Goal: Task Accomplishment & Management: Use online tool/utility

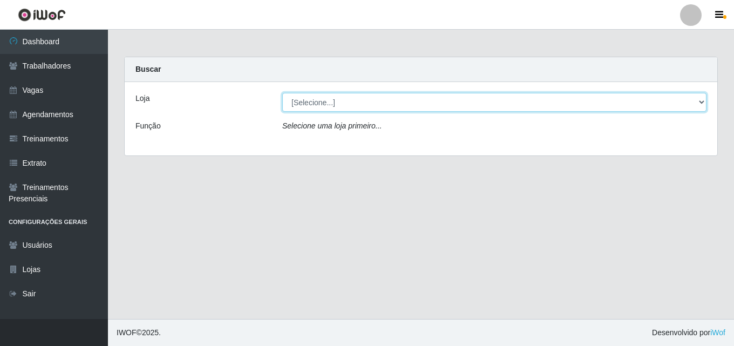
click at [311, 105] on select "[Selecione...] Chinatown Sushimi - [GEOGRAPHIC_DATA]" at bounding box center [494, 102] width 424 height 19
select select "357"
click at [282, 93] on select "[Selecione...] Chinatown Sushimi - [GEOGRAPHIC_DATA]" at bounding box center [494, 102] width 424 height 19
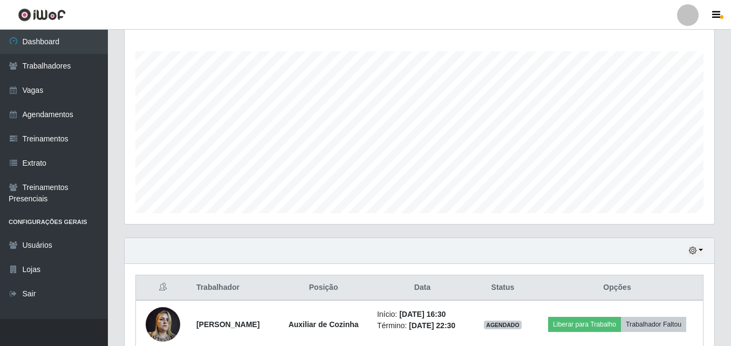
scroll to position [227, 0]
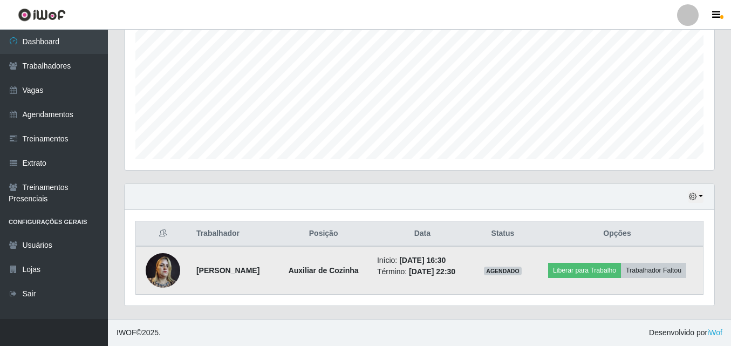
click at [594, 293] on td "Liberar para Trabalho Trabalhador Faltou" at bounding box center [618, 270] width 172 height 49
click at [594, 273] on button "Liberar para Trabalho" at bounding box center [584, 270] width 73 height 15
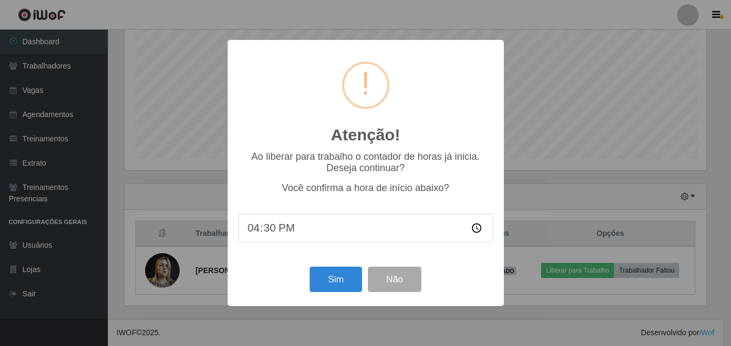
scroll to position [224, 585]
click at [609, 100] on div "Atenção! × Ao liberar para trabalho o contador de horas já inicia. Deseja conti…" at bounding box center [367, 173] width 734 height 346
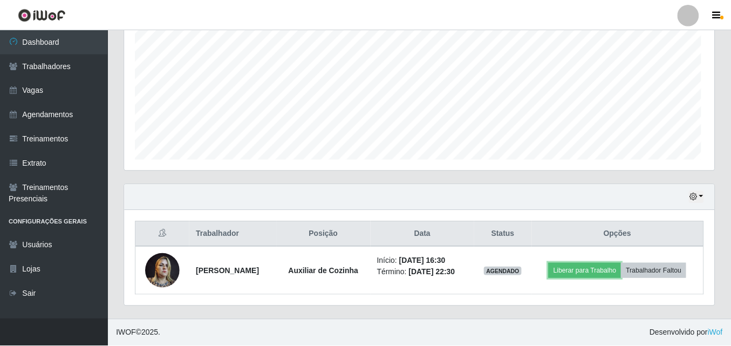
scroll to position [224, 590]
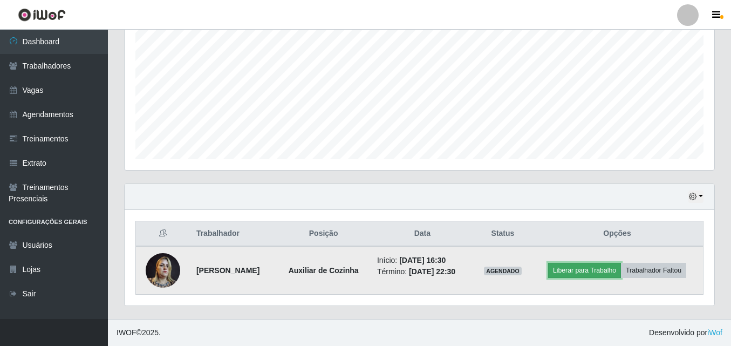
click at [604, 271] on button "Liberar para Trabalho" at bounding box center [584, 270] width 73 height 15
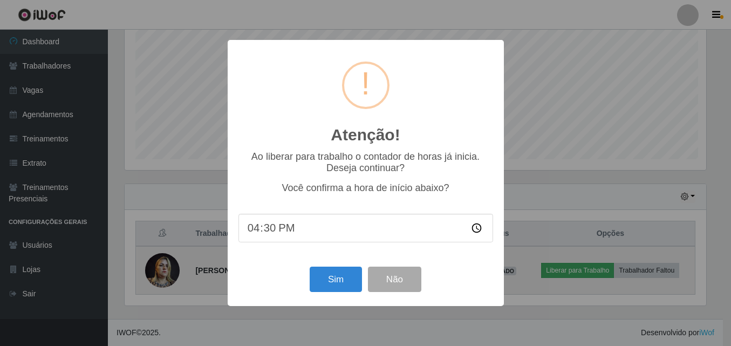
scroll to position [224, 585]
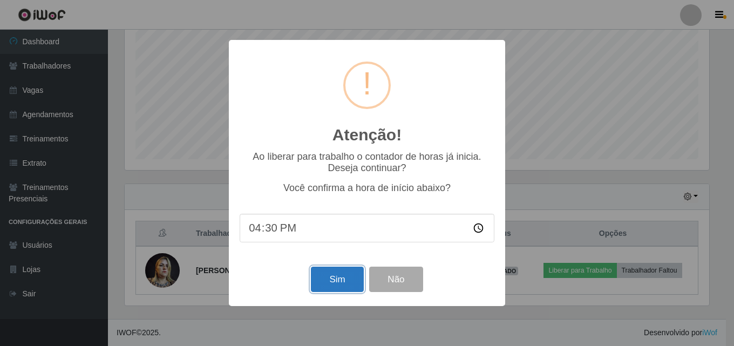
click at [336, 285] on button "Sim" at bounding box center [337, 279] width 52 height 25
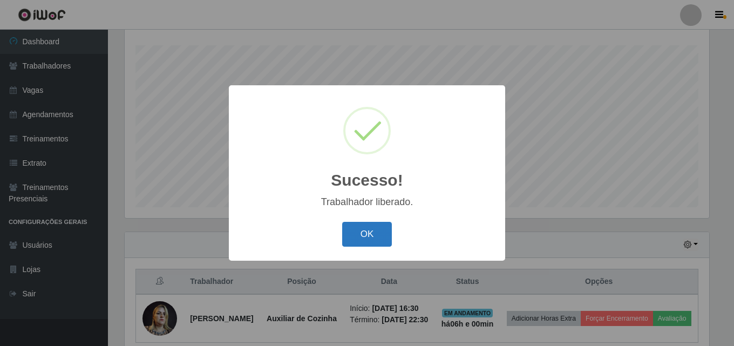
click at [366, 235] on button "OK" at bounding box center [367, 234] width 50 height 25
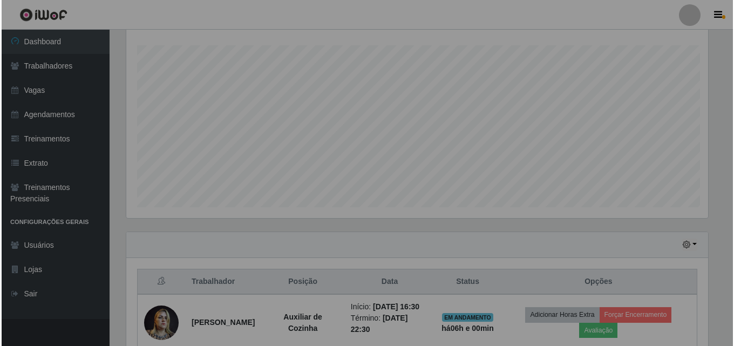
scroll to position [224, 590]
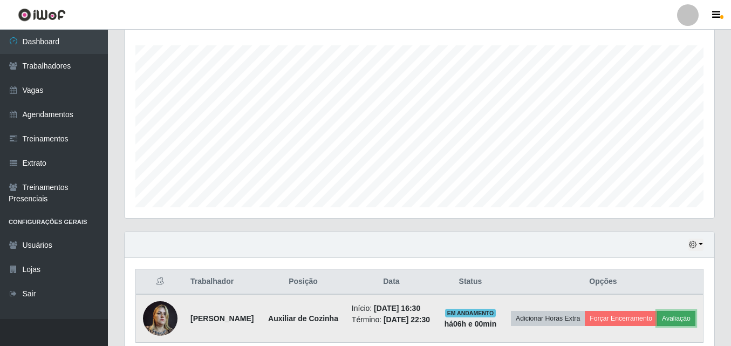
click at [657, 326] on button "Avaliação" at bounding box center [676, 318] width 38 height 15
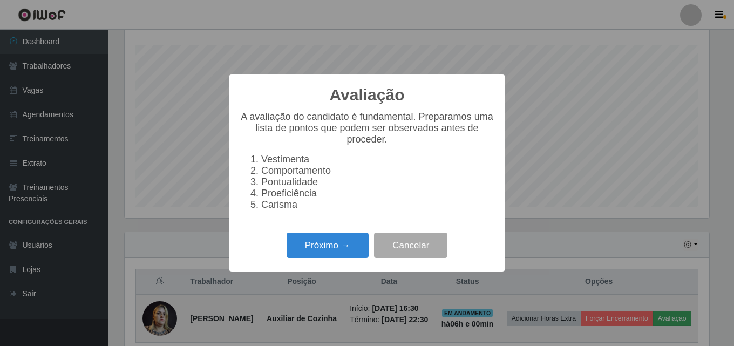
scroll to position [224, 585]
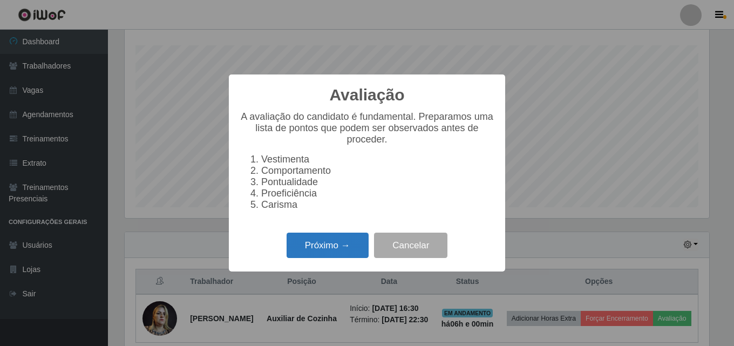
click at [327, 250] on button "Próximo →" at bounding box center [328, 245] width 82 height 25
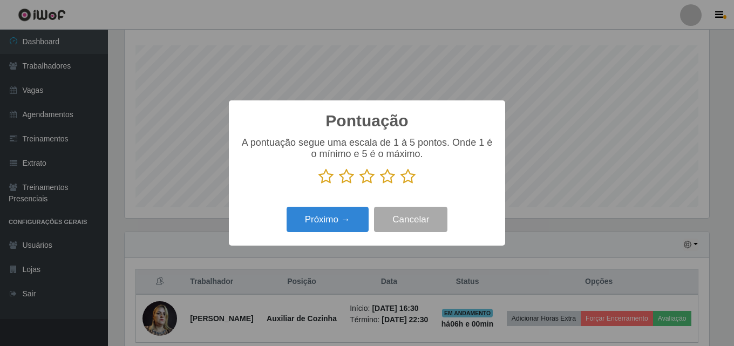
scroll to position [539498, 539138]
click at [406, 181] on icon at bounding box center [407, 176] width 15 height 16
click at [400, 185] on input "radio" at bounding box center [400, 185] width 0 height 0
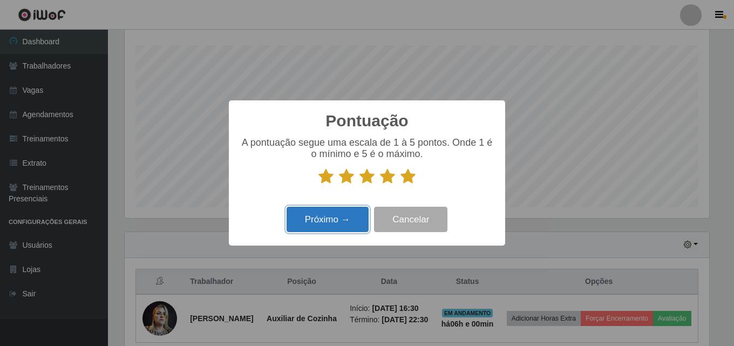
click at [332, 220] on button "Próximo →" at bounding box center [328, 219] width 82 height 25
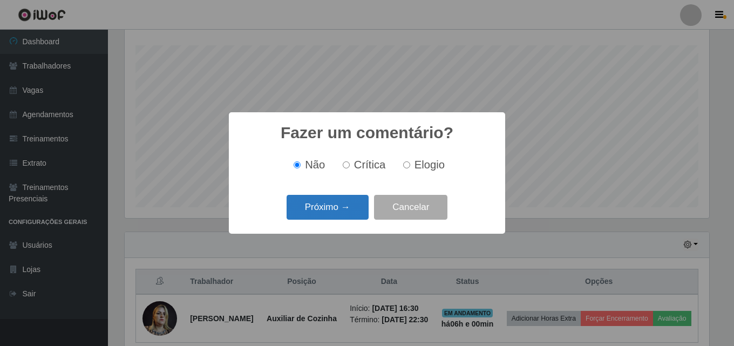
click at [323, 202] on button "Próximo →" at bounding box center [328, 207] width 82 height 25
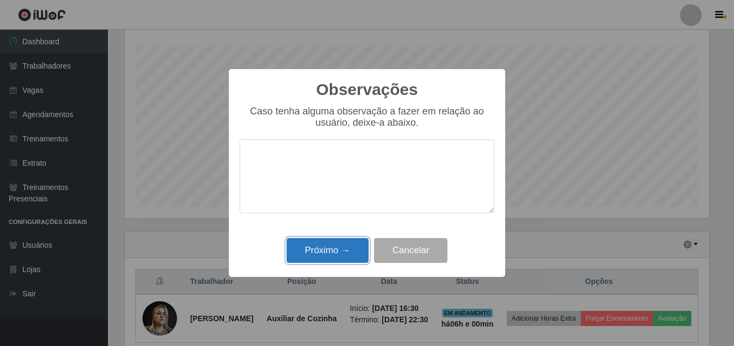
click at [327, 247] on button "Próximo →" at bounding box center [328, 250] width 82 height 25
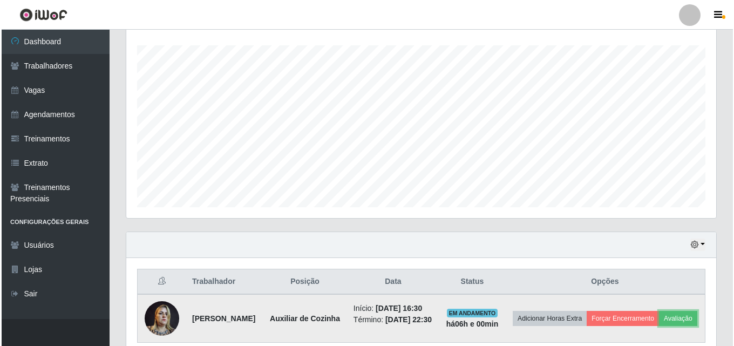
scroll to position [246, 0]
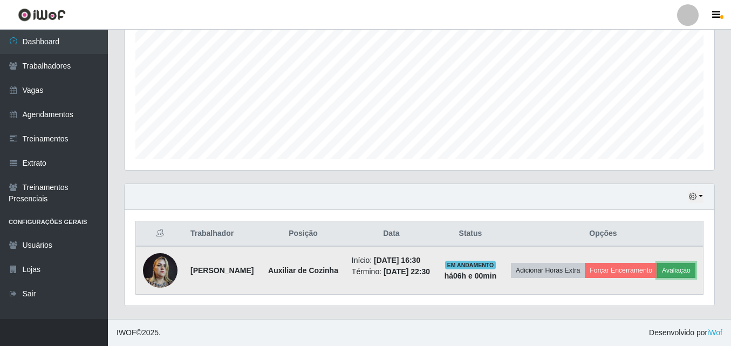
click at [657, 269] on button "Avaliação" at bounding box center [676, 270] width 38 height 15
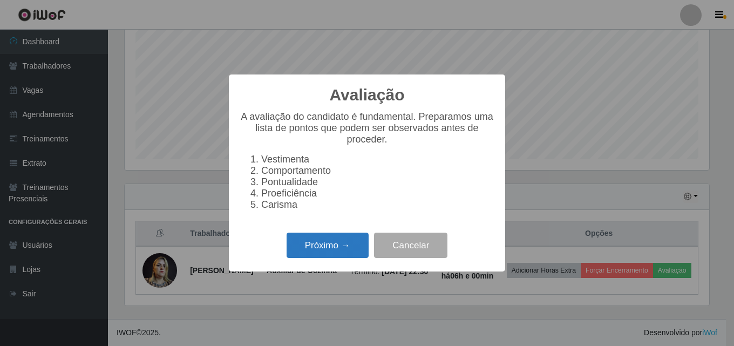
click at [315, 247] on button "Próximo →" at bounding box center [328, 245] width 82 height 25
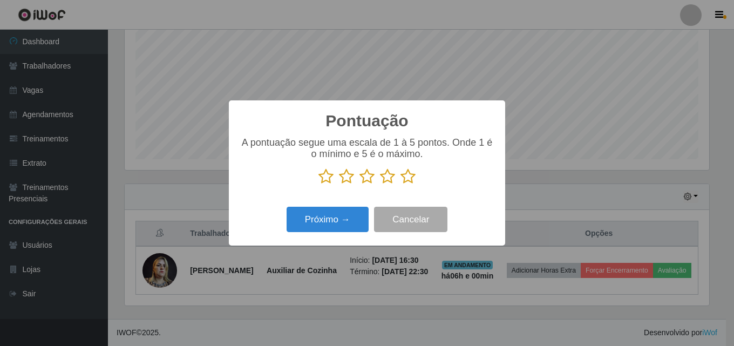
click at [407, 182] on icon at bounding box center [407, 176] width 15 height 16
click at [400, 185] on input "radio" at bounding box center [400, 185] width 0 height 0
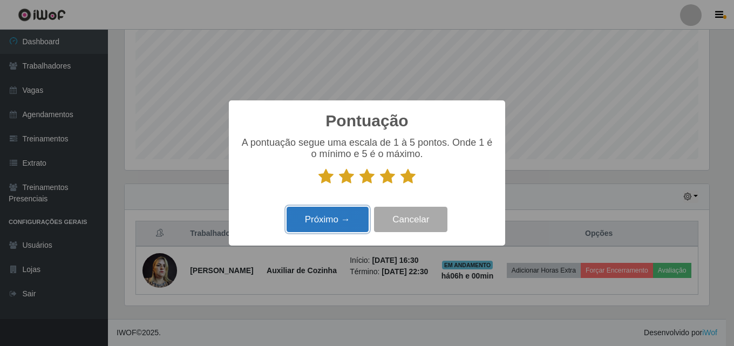
click at [337, 219] on button "Próximo →" at bounding box center [328, 219] width 82 height 25
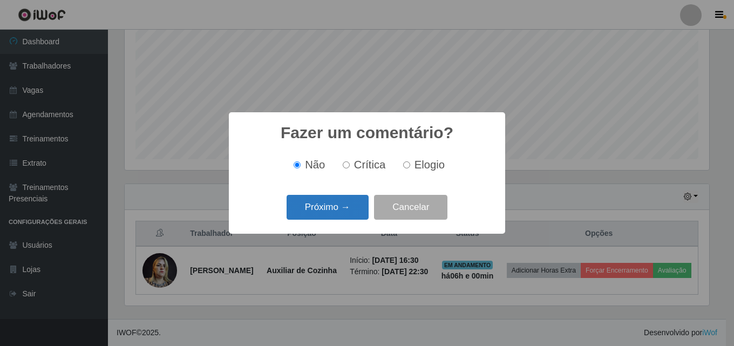
click at [325, 213] on button "Próximo →" at bounding box center [328, 207] width 82 height 25
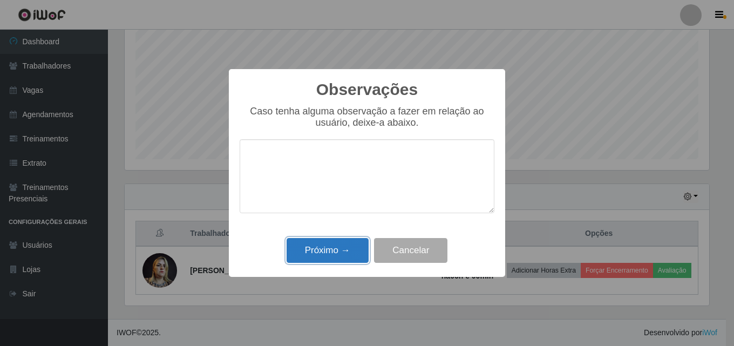
click at [326, 255] on button "Próximo →" at bounding box center [328, 250] width 82 height 25
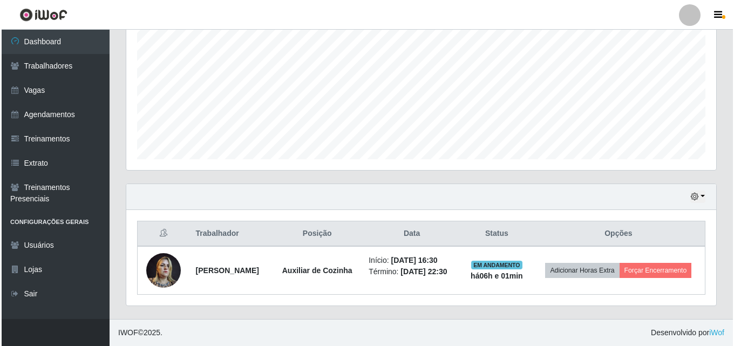
scroll to position [235, 0]
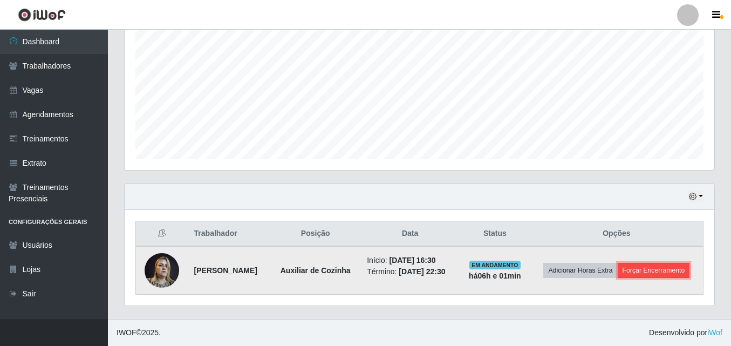
click at [632, 274] on button "Forçar Encerramento" at bounding box center [654, 270] width 72 height 15
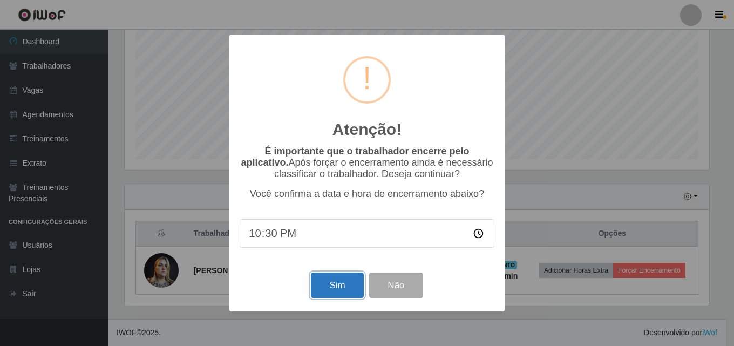
click at [342, 288] on button "Sim" at bounding box center [337, 285] width 52 height 25
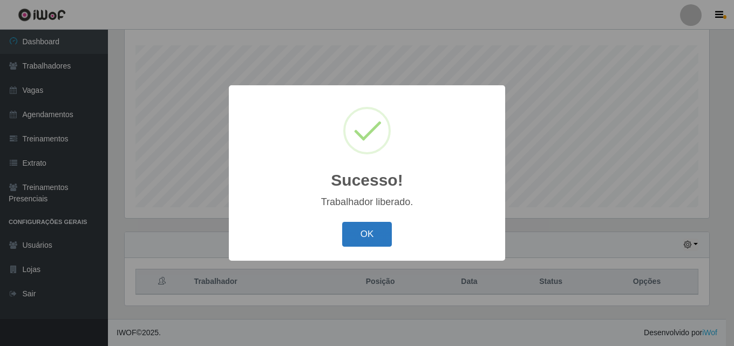
click at [370, 230] on button "OK" at bounding box center [367, 234] width 50 height 25
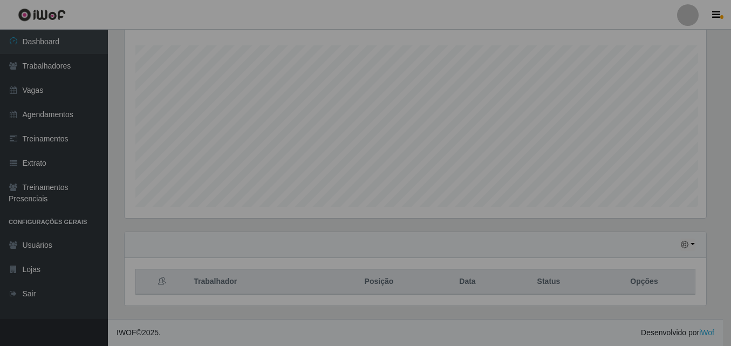
scroll to position [224, 590]
